Goal: Information Seeking & Learning: Learn about a topic

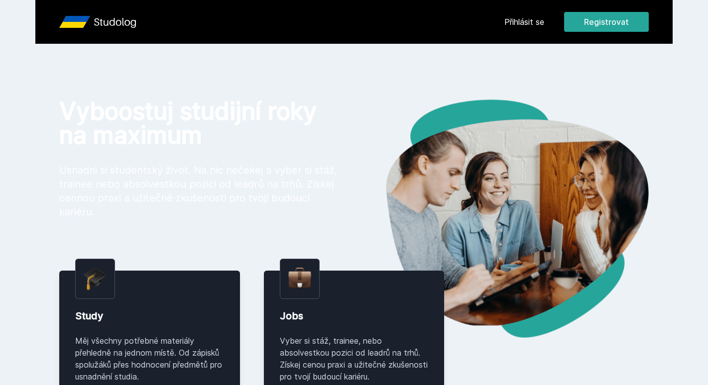
click at [525, 15] on div "[PERSON_NAME] dostávat tipy ohledně studia, nových testů, hodnocení učitelů a p…" at bounding box center [354, 44] width 708 height 89
click at [523, 22] on div "[PERSON_NAME] dostávat tipy ohledně studia, nových testů, hodnocení učitelů a p…" at bounding box center [354, 44] width 708 height 89
click at [361, 70] on button "Ne" at bounding box center [356, 64] width 36 height 25
click at [524, 25] on link "Přihlásit se" at bounding box center [524, 22] width 40 height 12
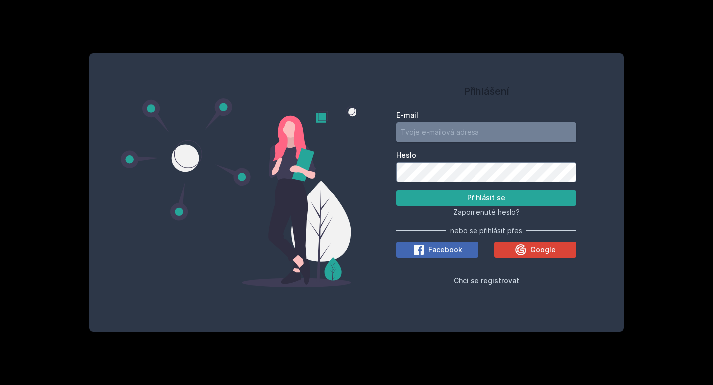
click at [456, 124] on input "E-mail" at bounding box center [486, 132] width 180 height 20
type input "[EMAIL_ADDRESS][DOMAIN_NAME]"
click at [396, 190] on button "Přihlásit se" at bounding box center [486, 198] width 180 height 16
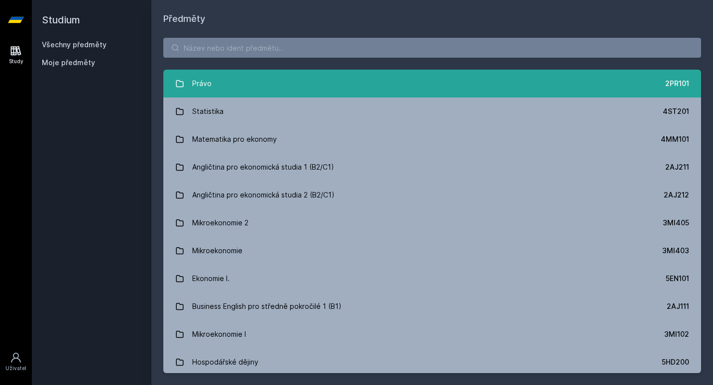
click at [344, 90] on link "Právo 2PR101" at bounding box center [431, 84] width 537 height 28
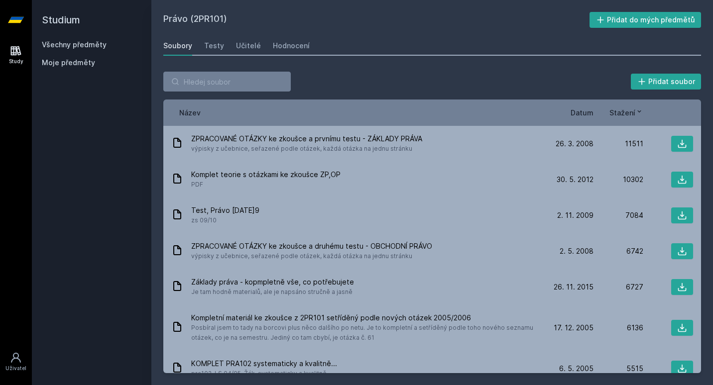
click at [580, 108] on span "Datum" at bounding box center [581, 112] width 23 height 10
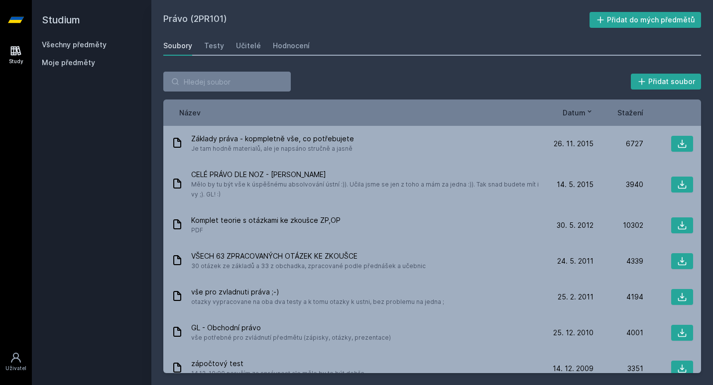
click at [580, 108] on span "Datum" at bounding box center [573, 112] width 23 height 10
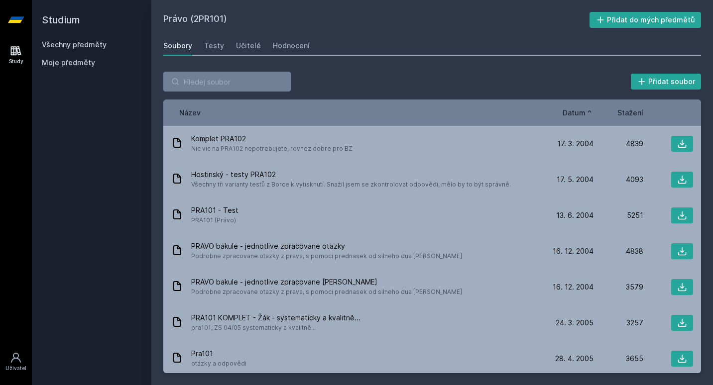
click at [580, 108] on span "Datum" at bounding box center [573, 112] width 23 height 10
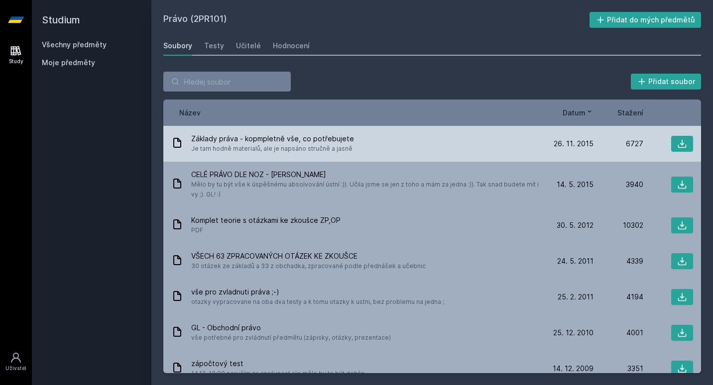
click at [443, 141] on div "Základy práva - kopmpletně vše, co potřebujete Je tam hodně materialů, ale je n…" at bounding box center [357, 144] width 372 height 20
click at [678, 142] on icon at bounding box center [682, 144] width 10 height 10
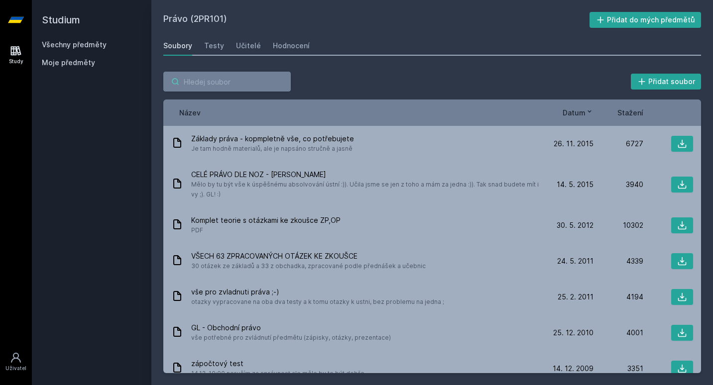
click at [230, 84] on input "search" at bounding box center [226, 82] width 127 height 20
click at [86, 45] on link "Všechny předměty" at bounding box center [74, 44] width 65 height 8
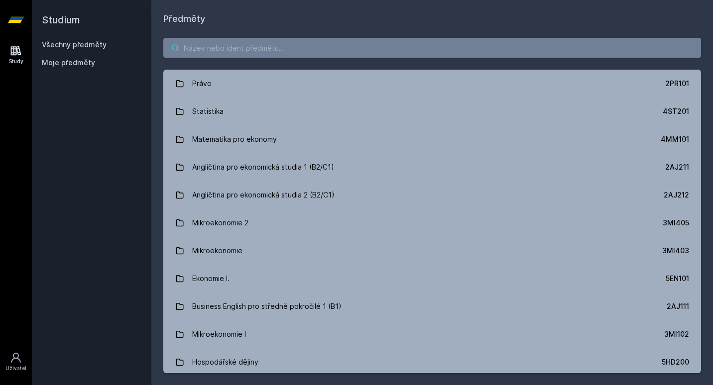
click at [253, 47] on input "search" at bounding box center [431, 48] width 537 height 20
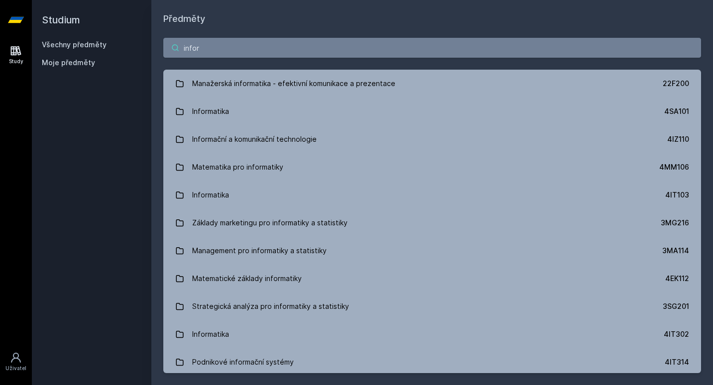
type input "inform"
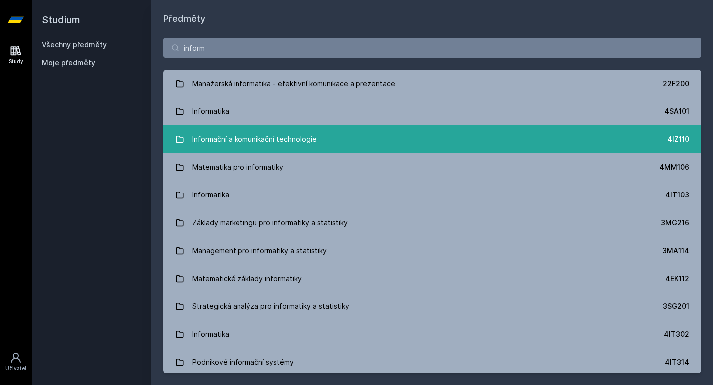
click at [345, 133] on link "Informační a komunikační technologie 4IZ110" at bounding box center [431, 139] width 537 height 28
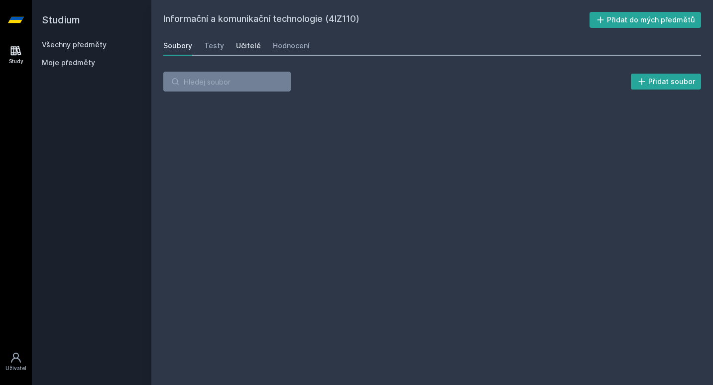
click at [240, 47] on div "Učitelé" at bounding box center [248, 46] width 25 height 10
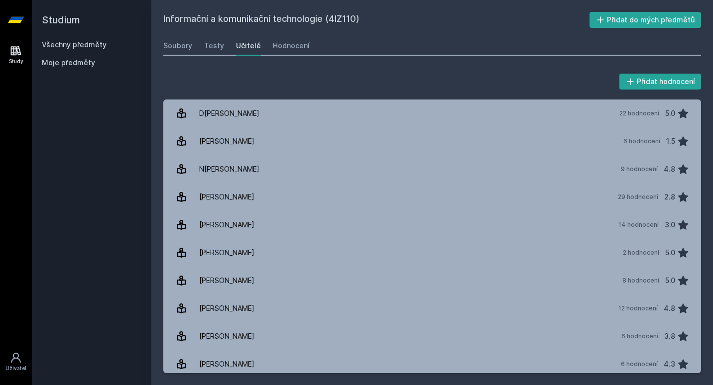
click at [614, 107] on div "22 hodnocení 5.0" at bounding box center [651, 114] width 76 height 20
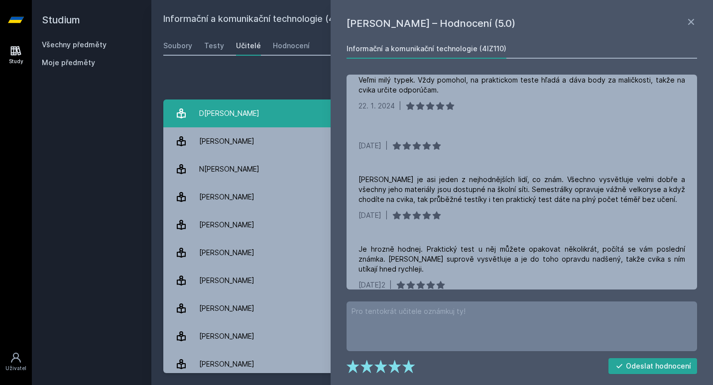
scroll to position [350, 0]
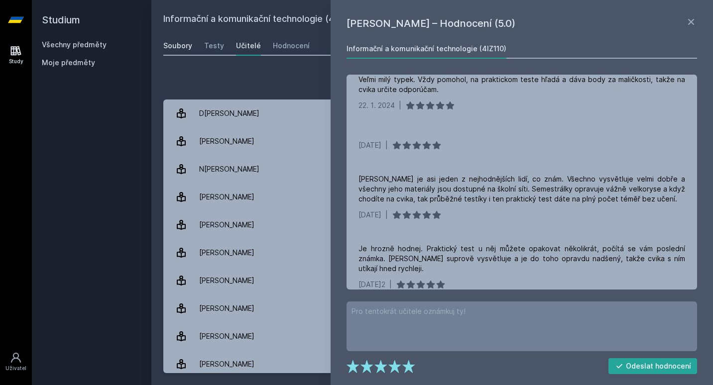
click at [172, 46] on div "Soubory" at bounding box center [177, 46] width 29 height 10
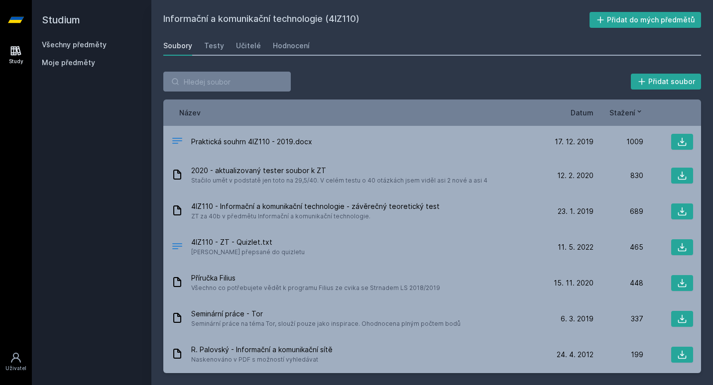
click at [588, 115] on span "Datum" at bounding box center [581, 112] width 23 height 10
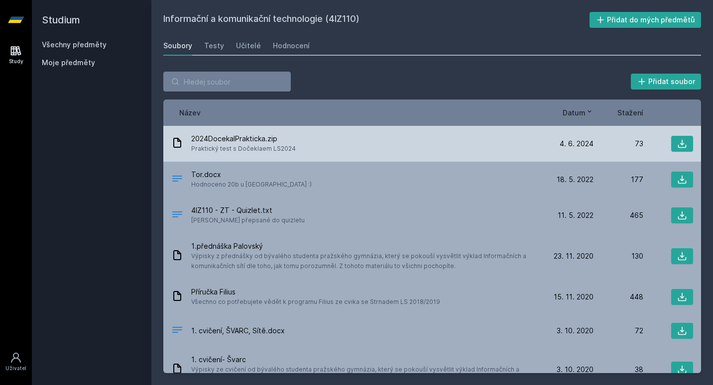
click at [486, 143] on div "2024DocekalPrakticka.zip Praktický test s Dočeklaem LS2024" at bounding box center [357, 144] width 372 height 20
click at [677, 147] on icon at bounding box center [682, 144] width 10 height 10
